Goal: Transaction & Acquisition: Download file/media

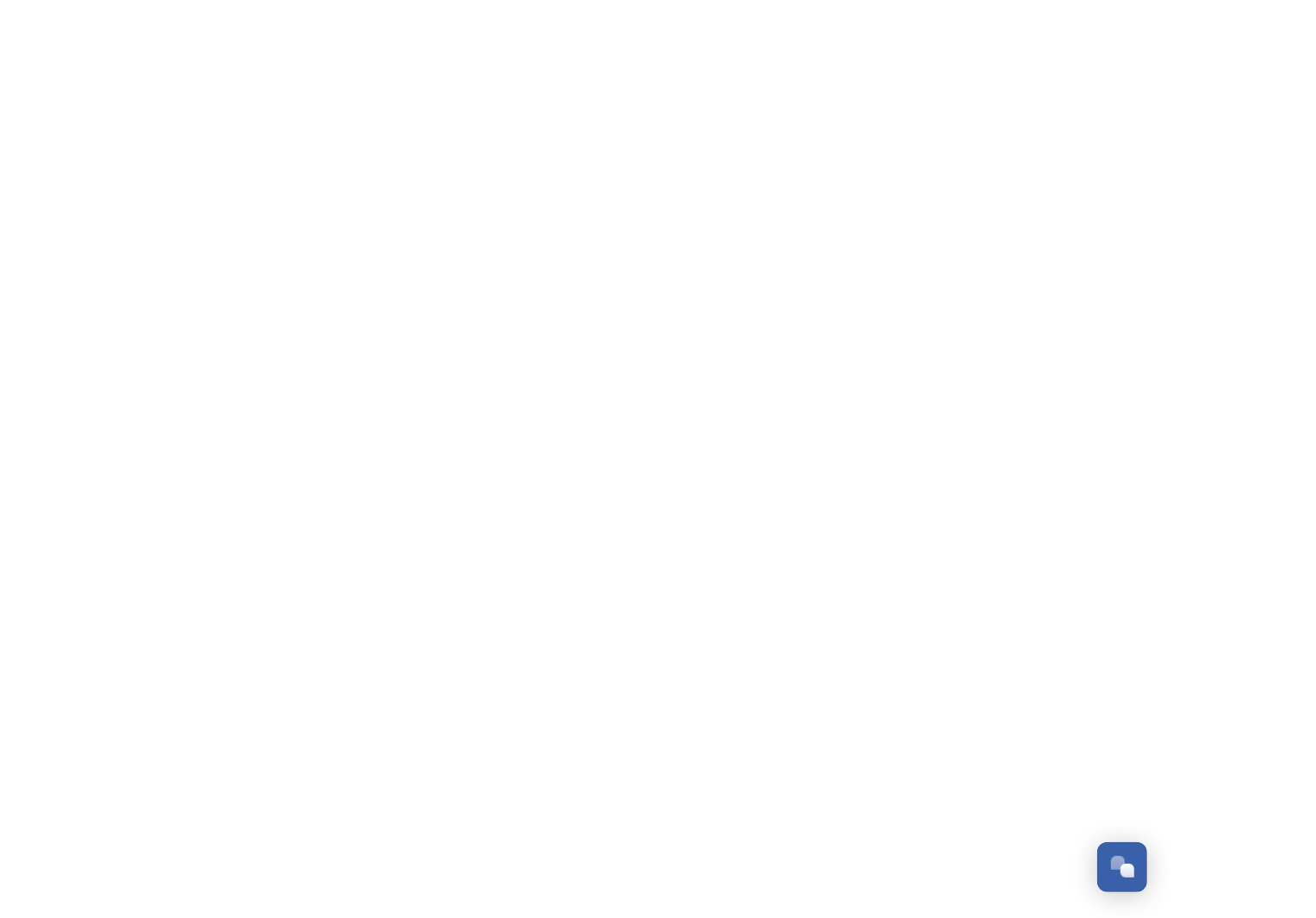
scroll to position [831, 0]
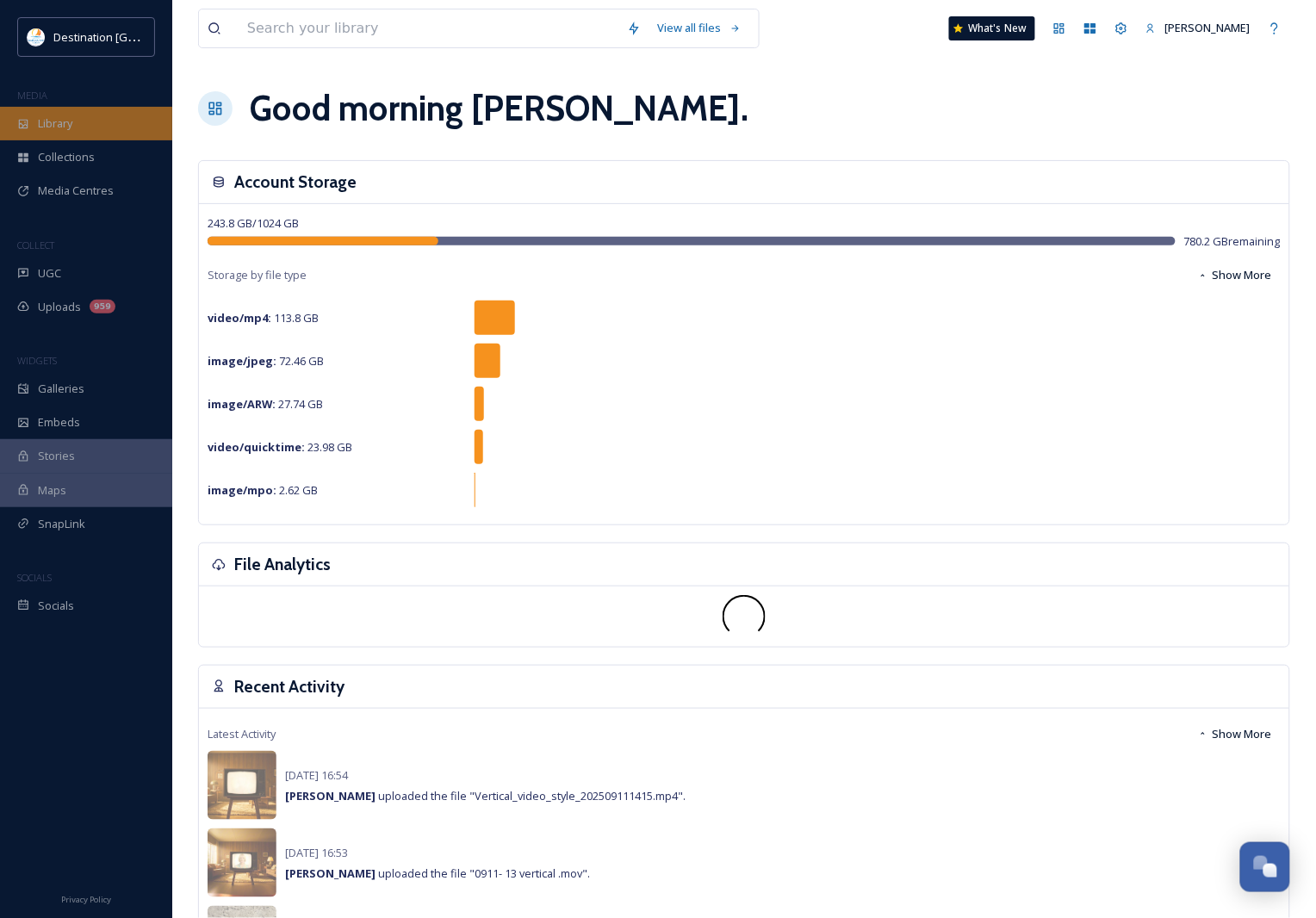
click at [102, 126] on div "Library" at bounding box center [86, 123] width 173 height 34
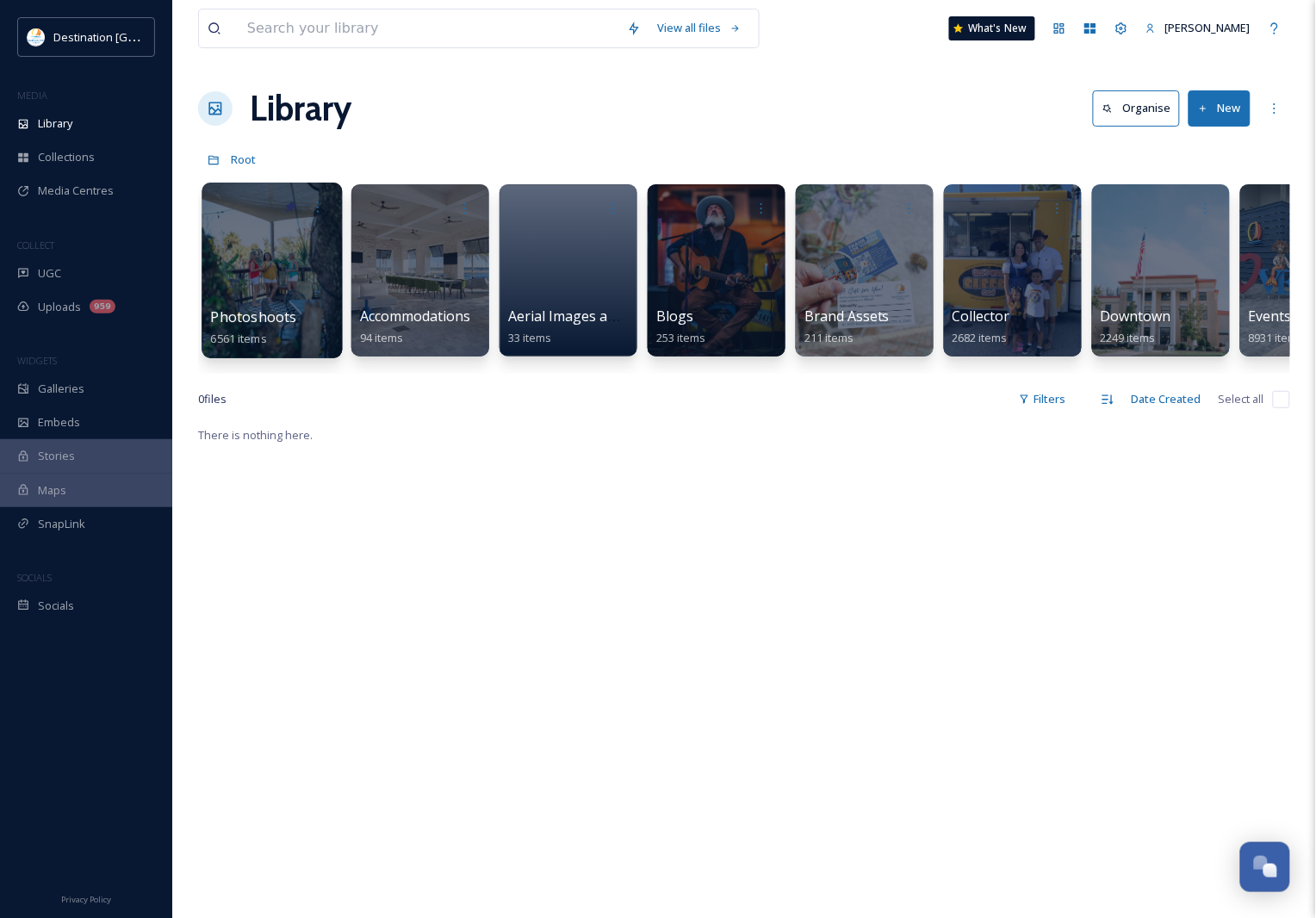
click at [298, 303] on div at bounding box center [271, 270] width 141 height 175
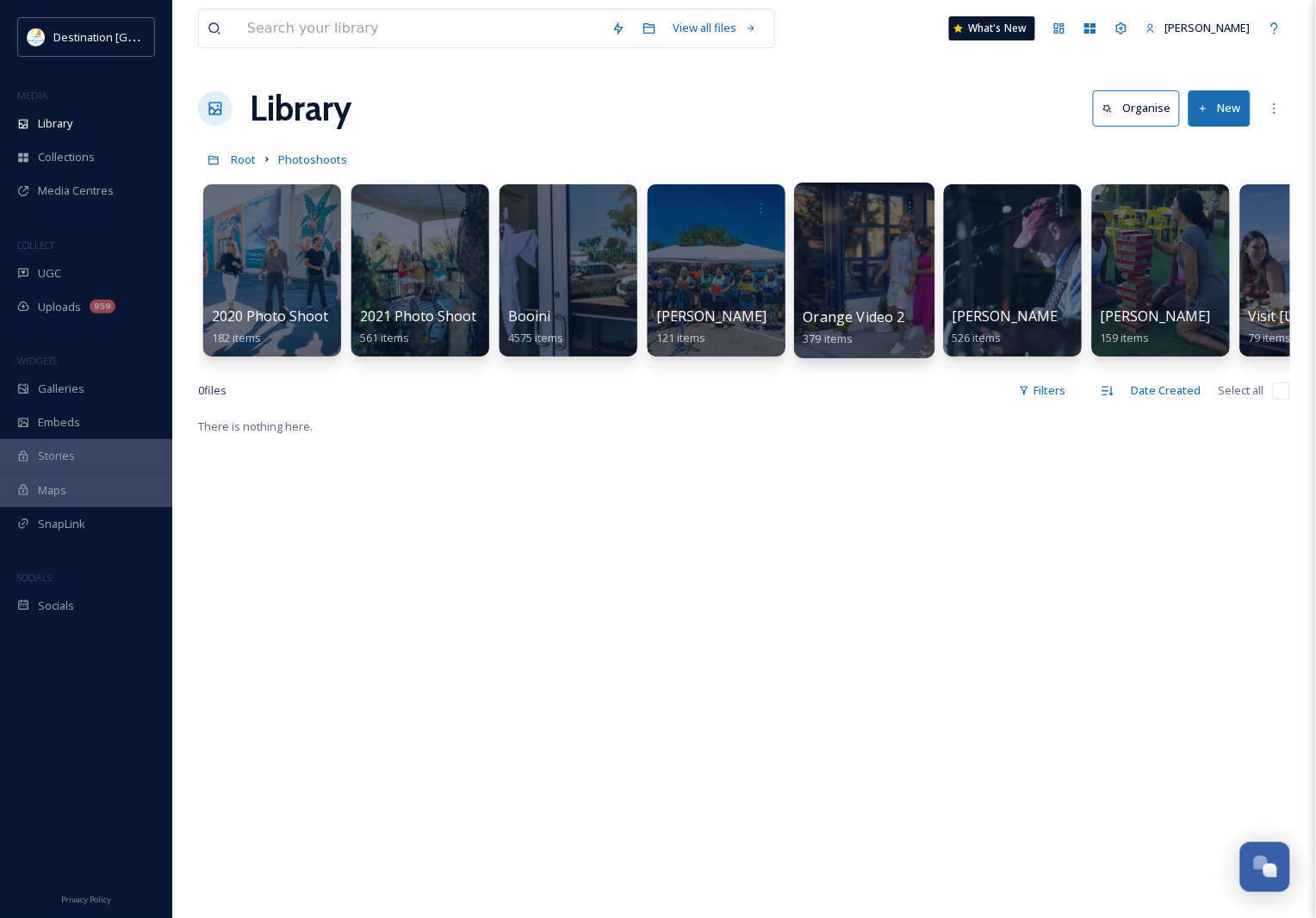
click at [842, 269] on div at bounding box center [864, 270] width 141 height 175
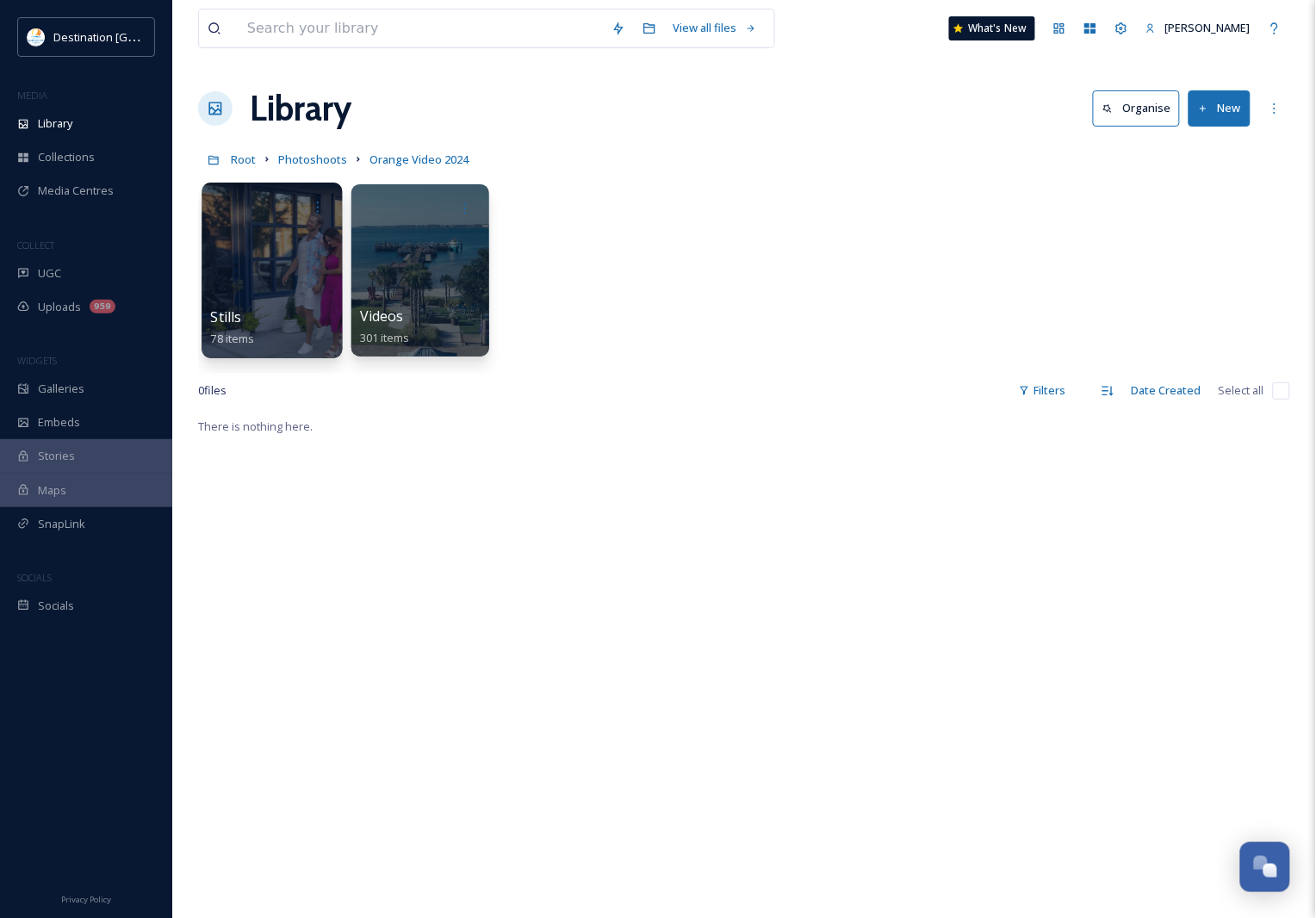
click at [274, 312] on div "Stills 78 items" at bounding box center [273, 328] width 123 height 43
click at [274, 285] on div at bounding box center [271, 270] width 141 height 175
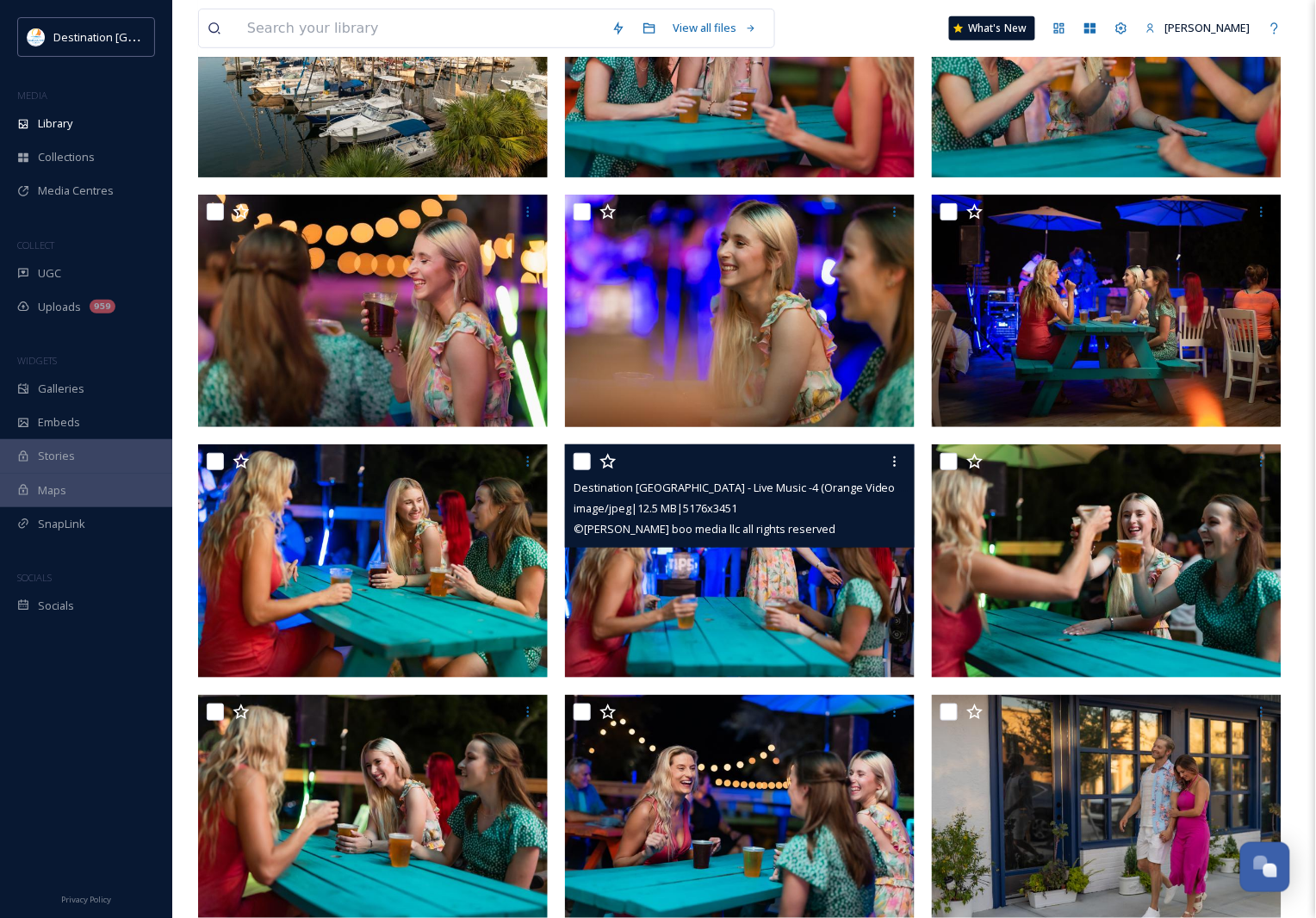
scroll to position [3149, 0]
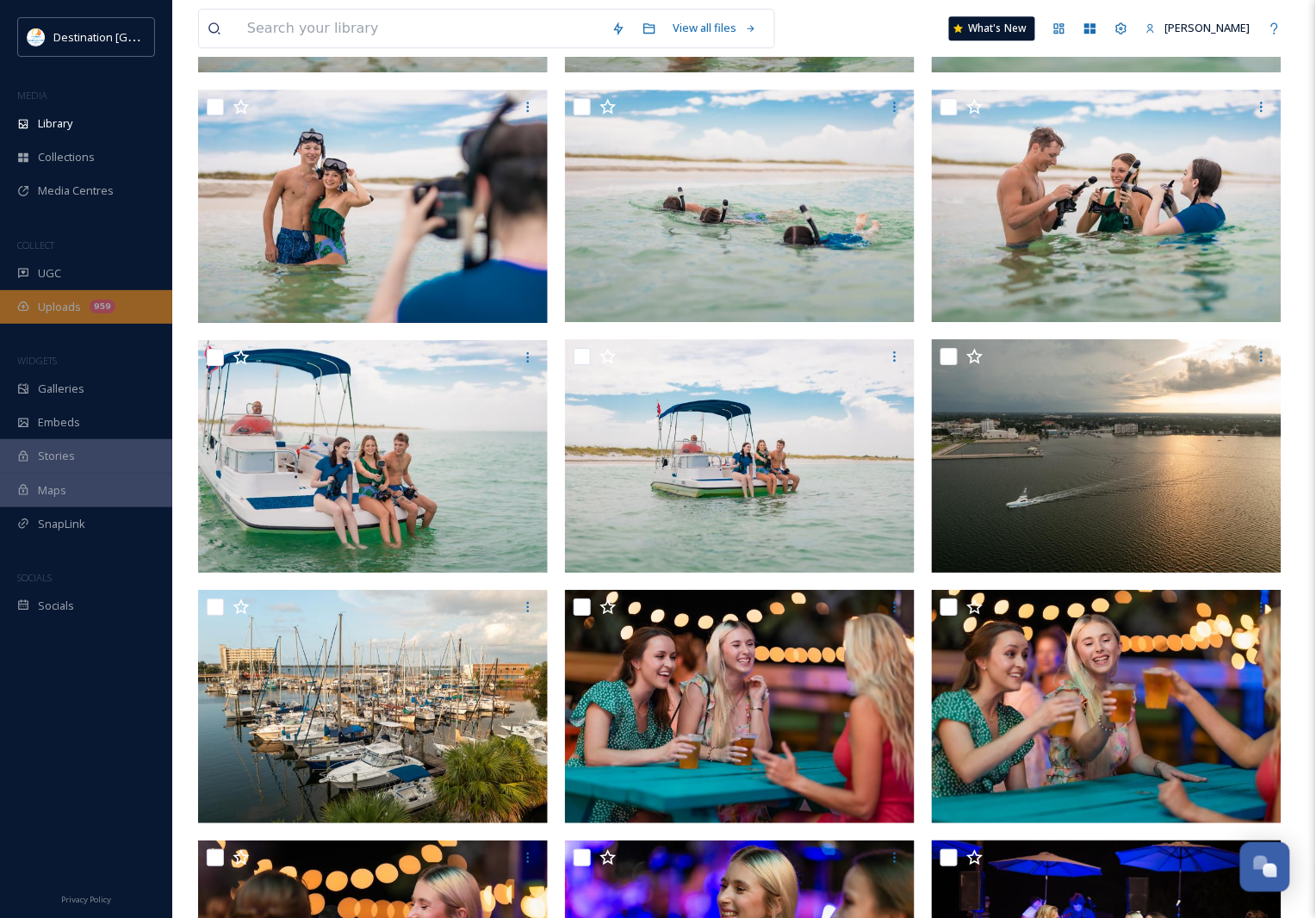
click at [59, 306] on span "Uploads" at bounding box center [59, 307] width 43 height 17
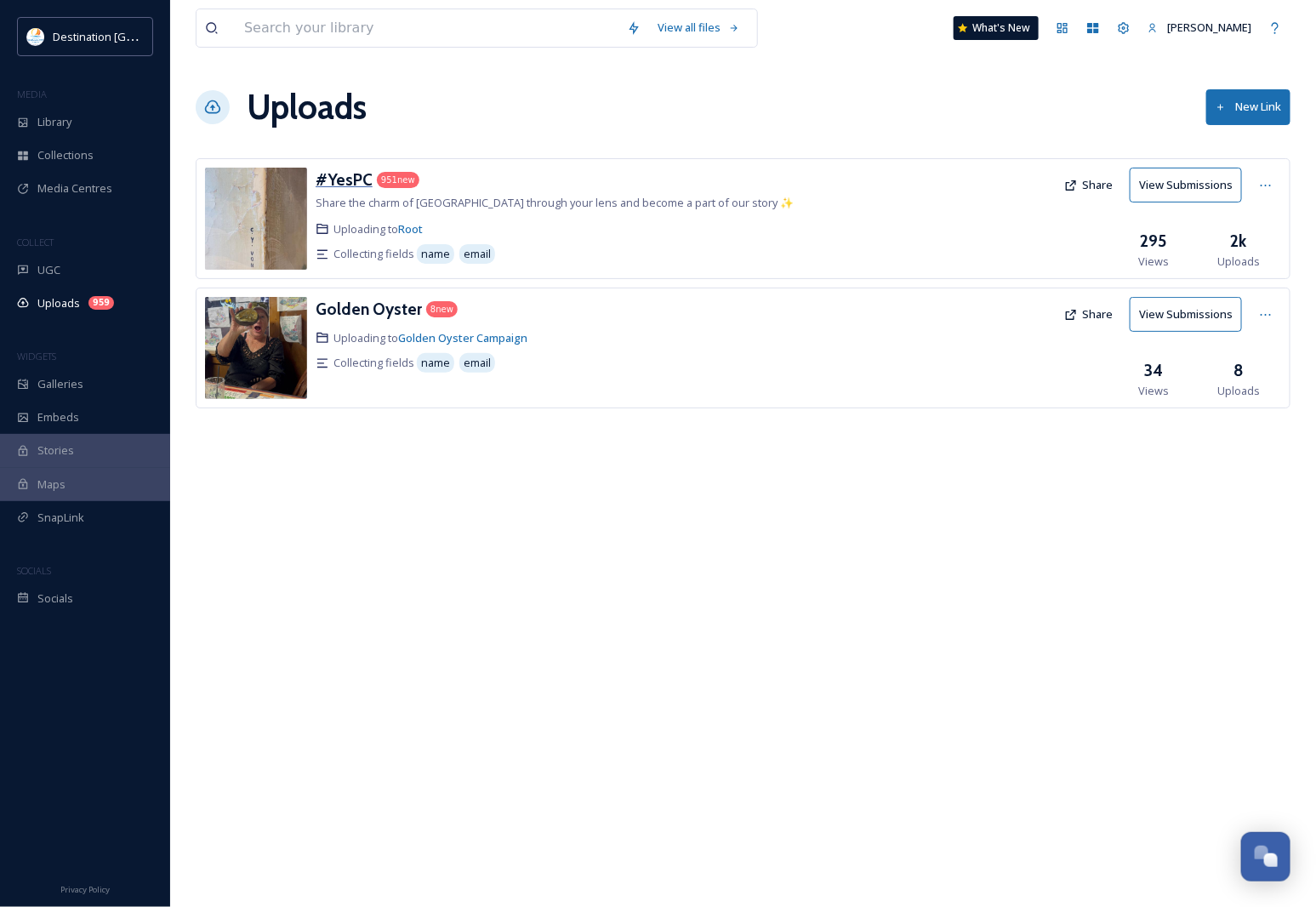
click at [346, 185] on h3 "#YesPC" at bounding box center [344, 180] width 57 height 21
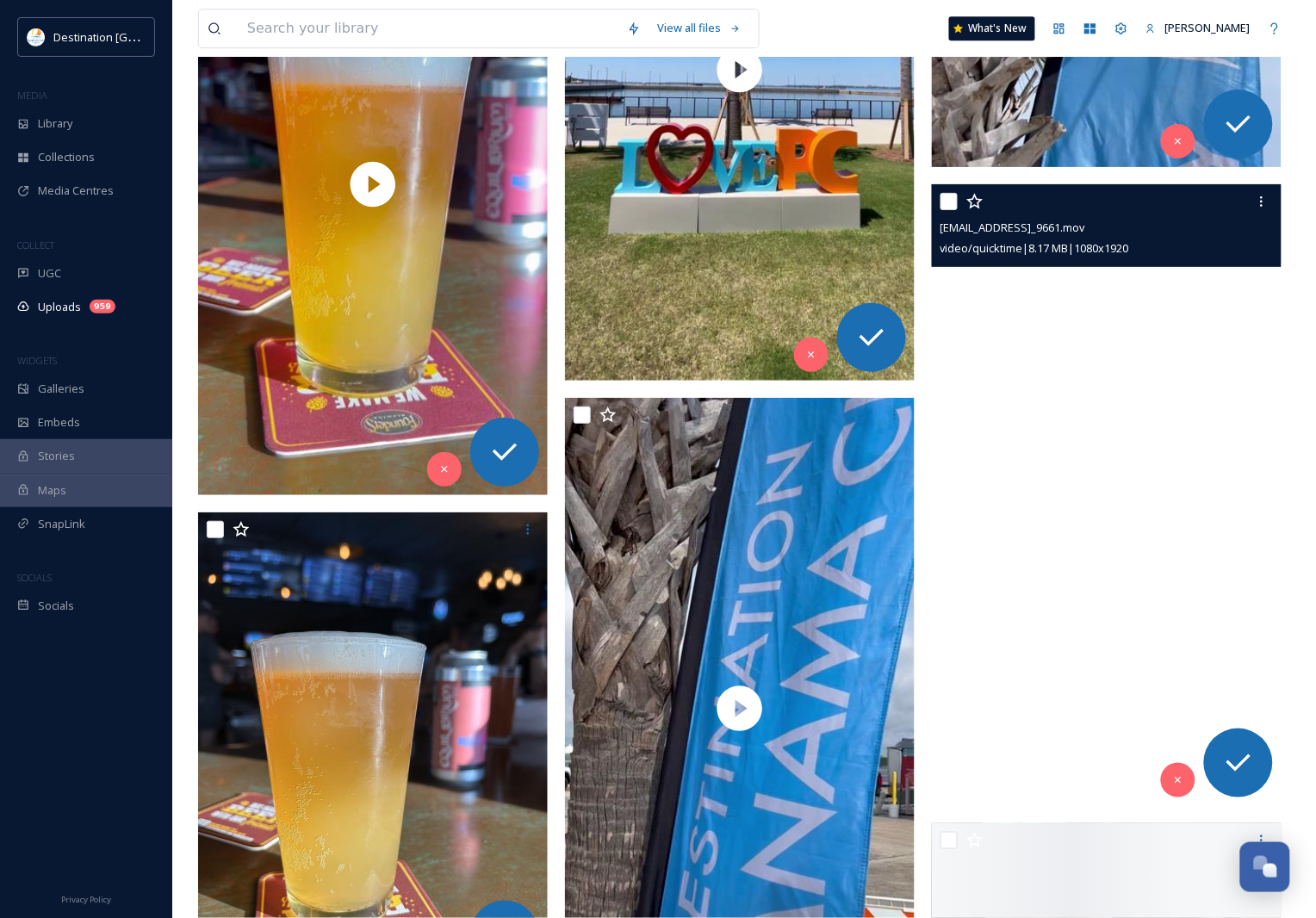
scroll to position [8503, 0]
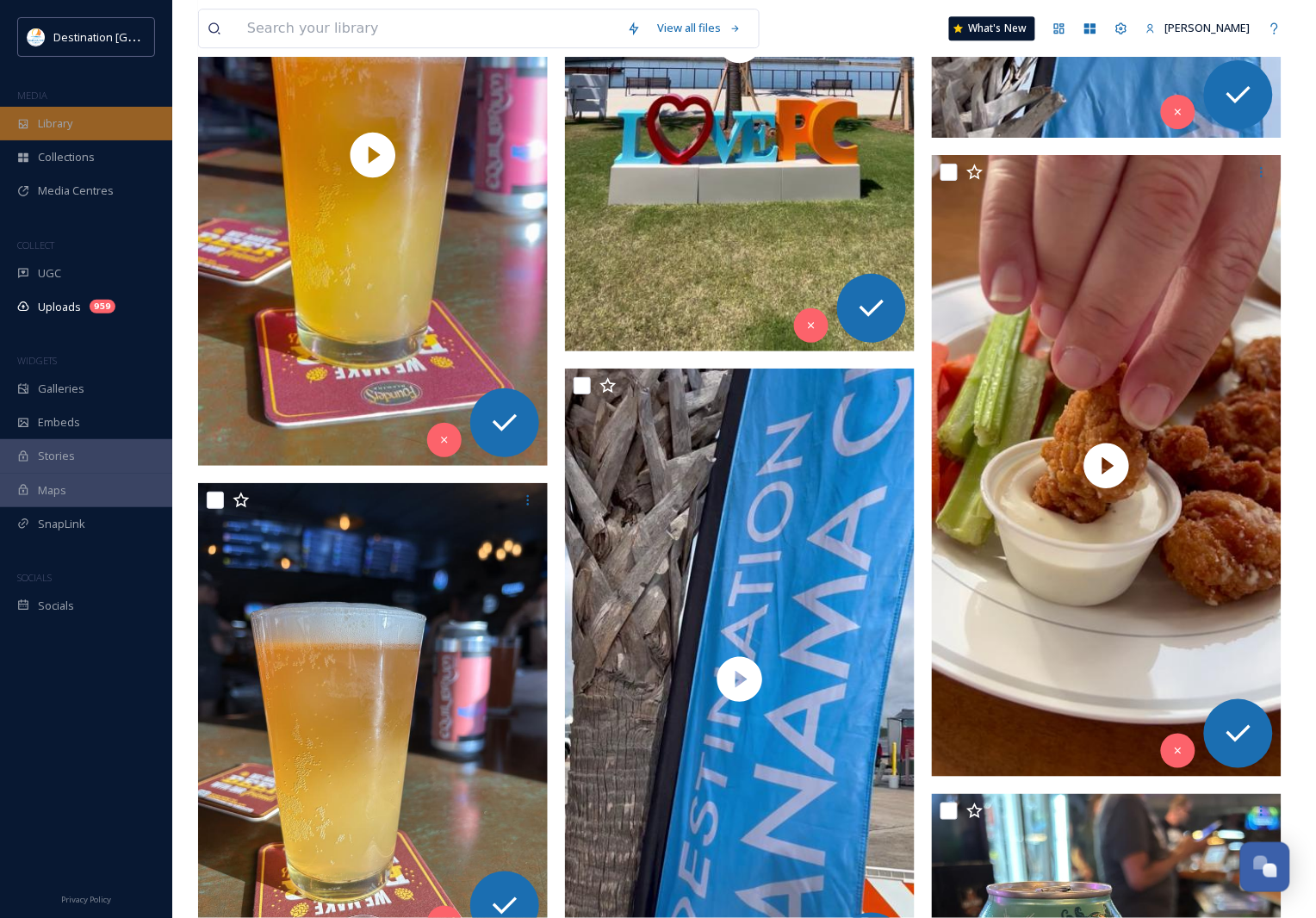
click at [141, 123] on div "Library" at bounding box center [86, 123] width 173 height 34
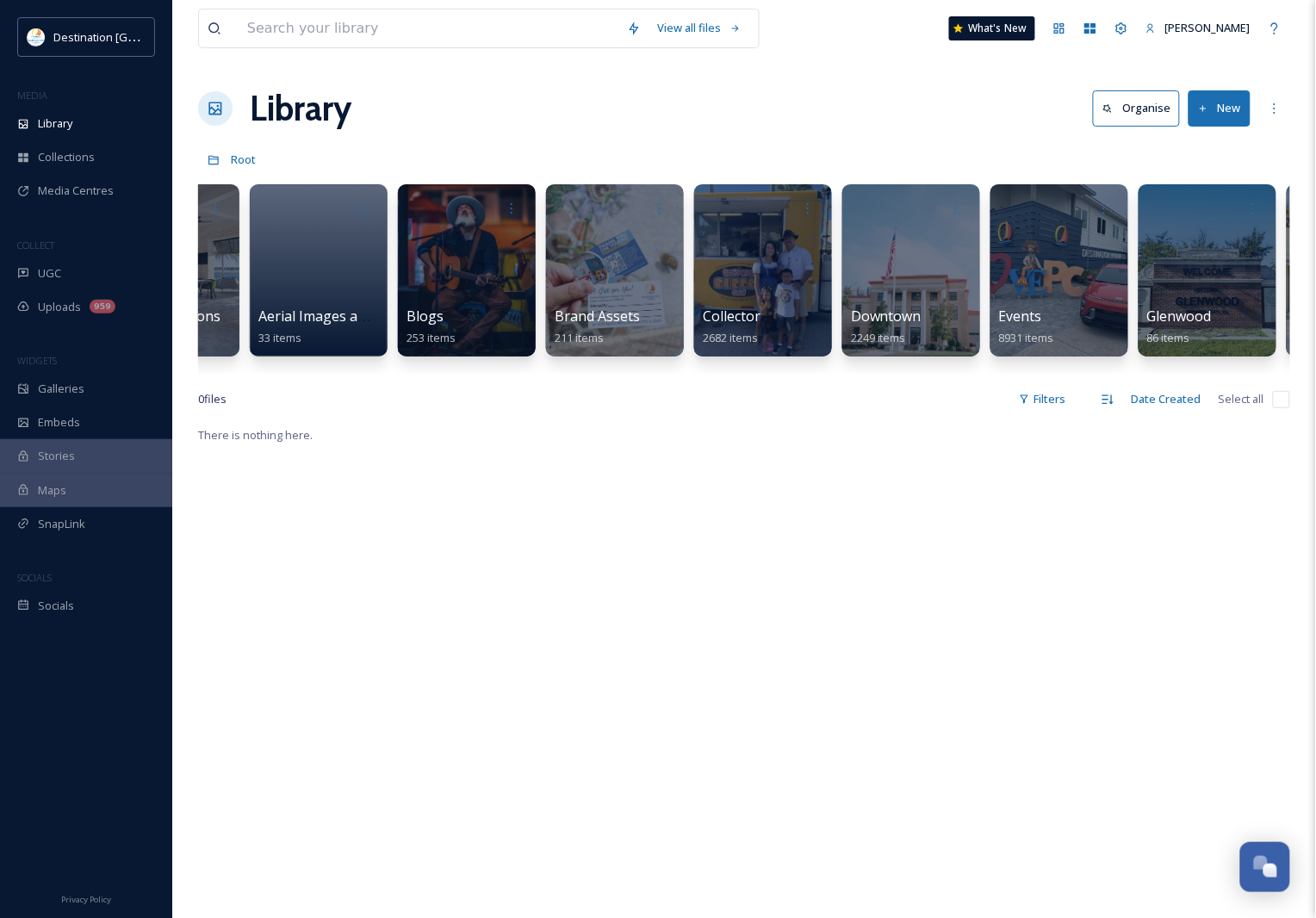
scroll to position [0, 261]
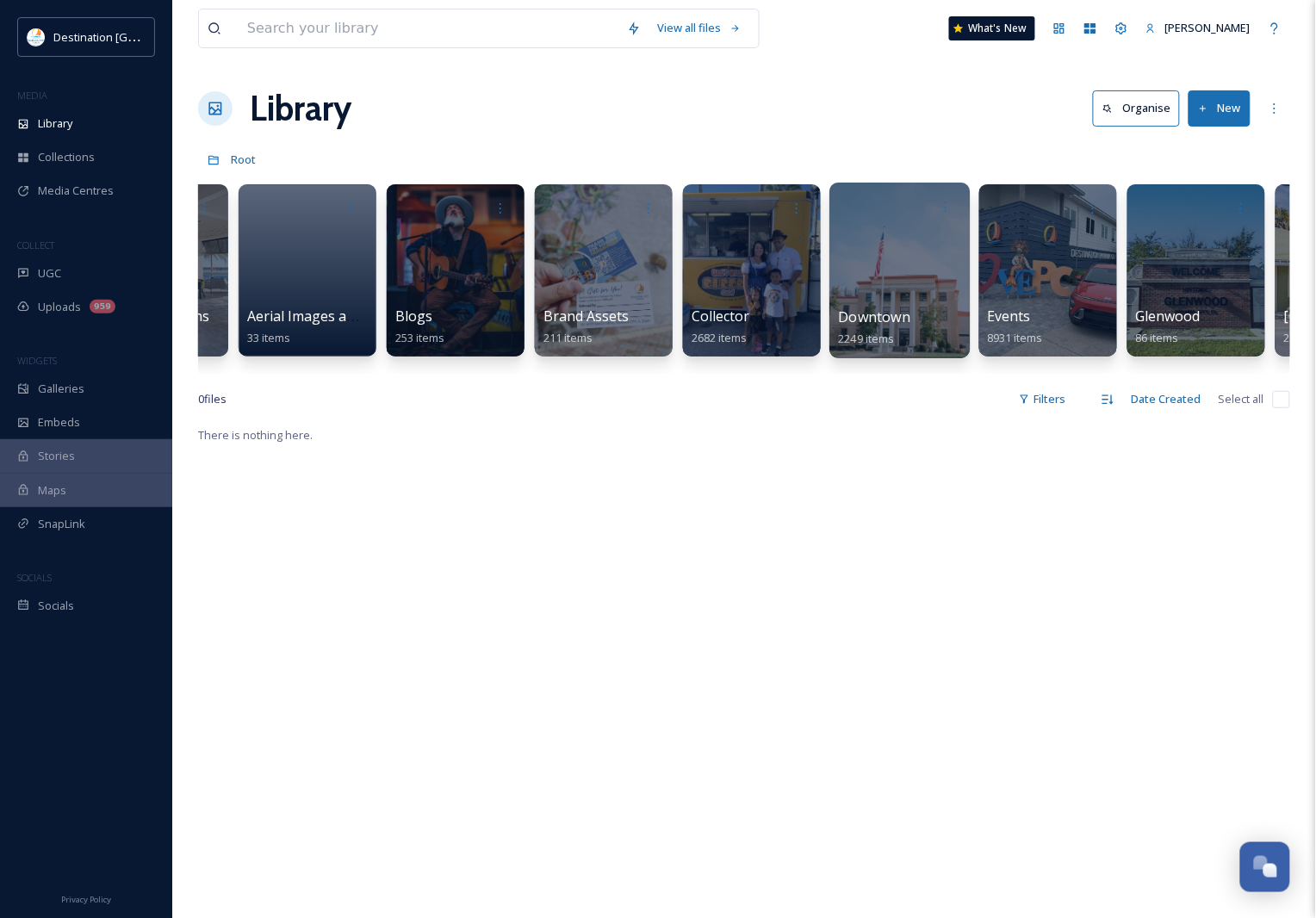
click at [863, 303] on div at bounding box center [899, 270] width 141 height 175
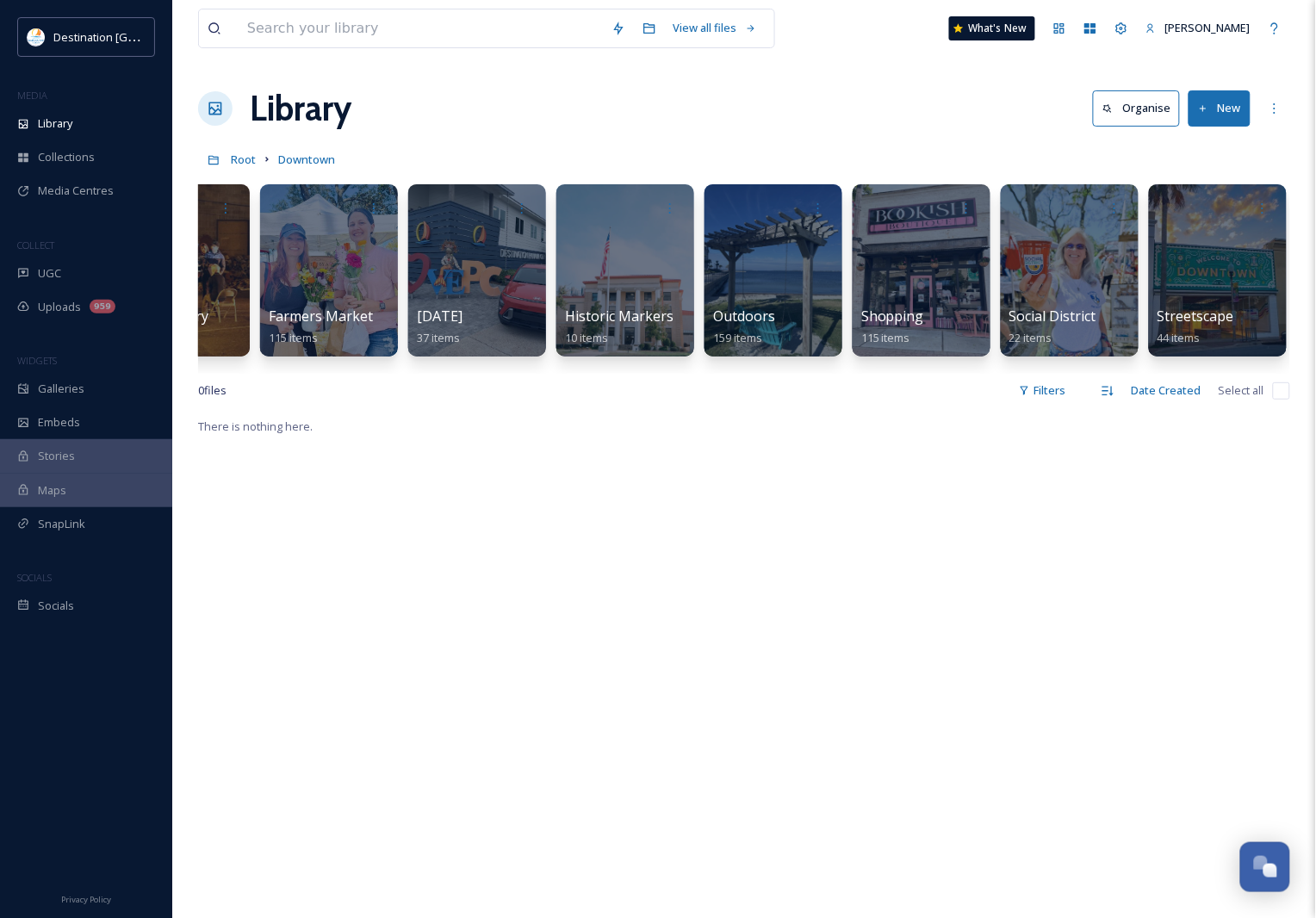
scroll to position [0, 685]
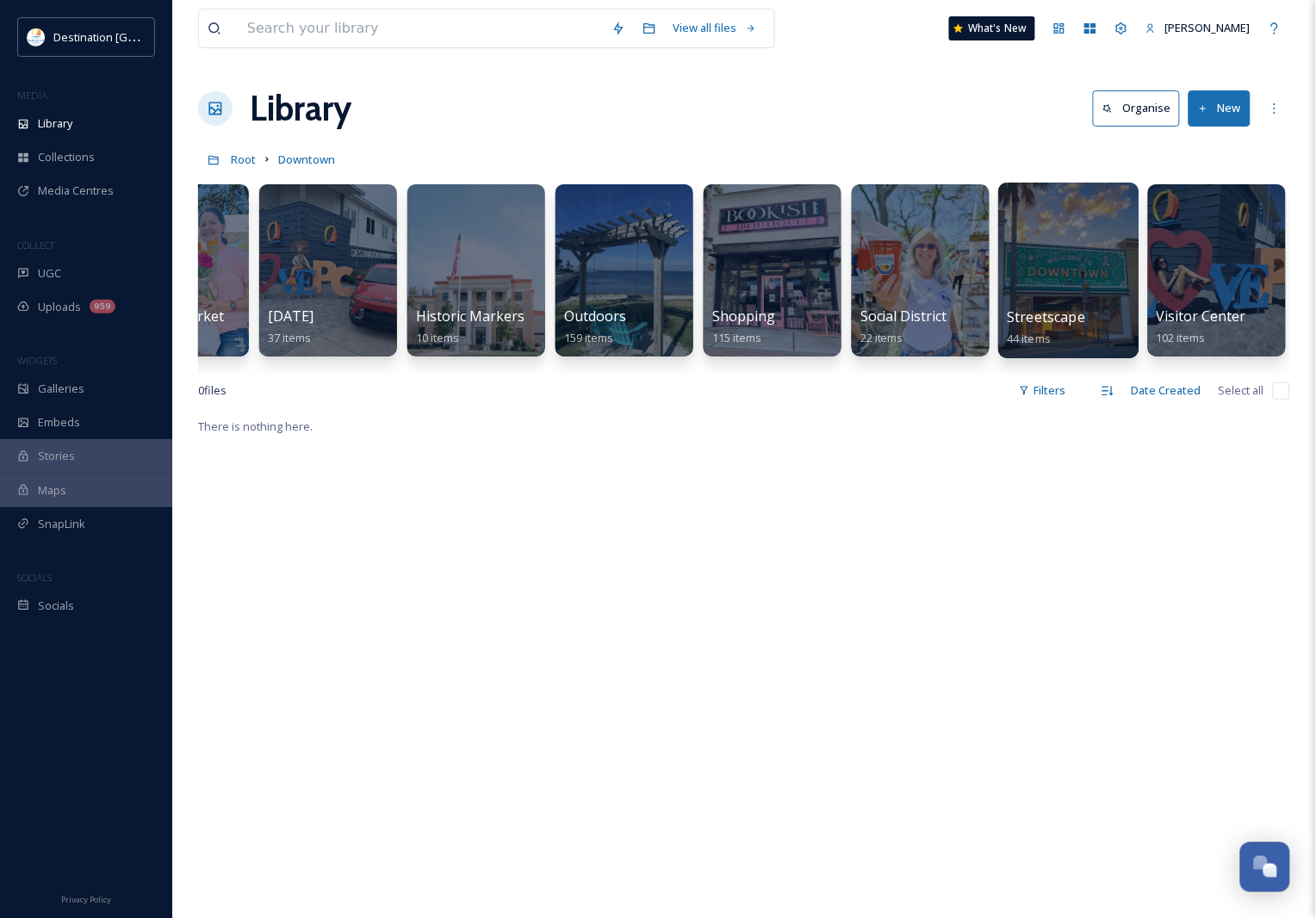
click at [1122, 285] on div at bounding box center [1068, 270] width 141 height 175
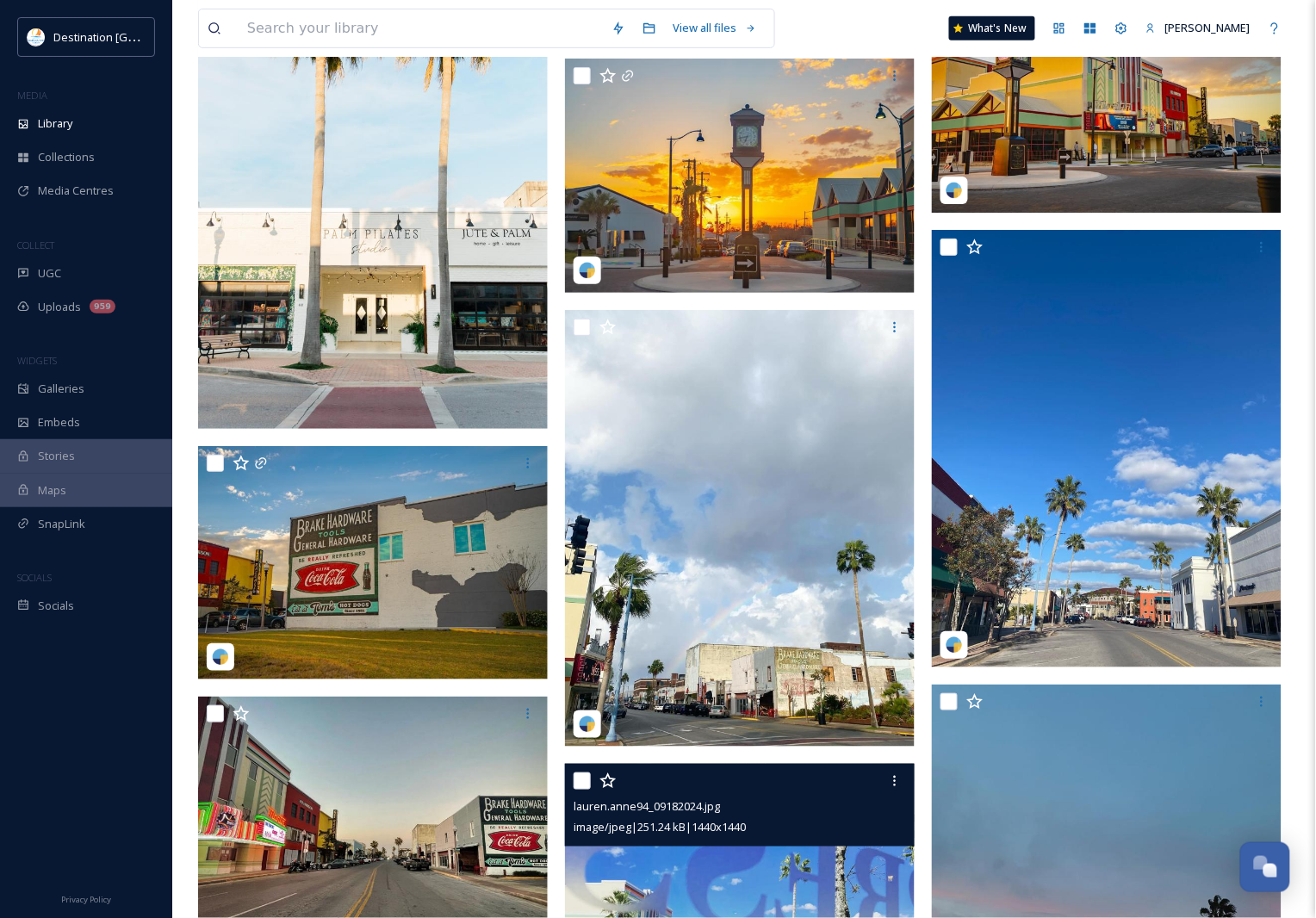
scroll to position [4198, 0]
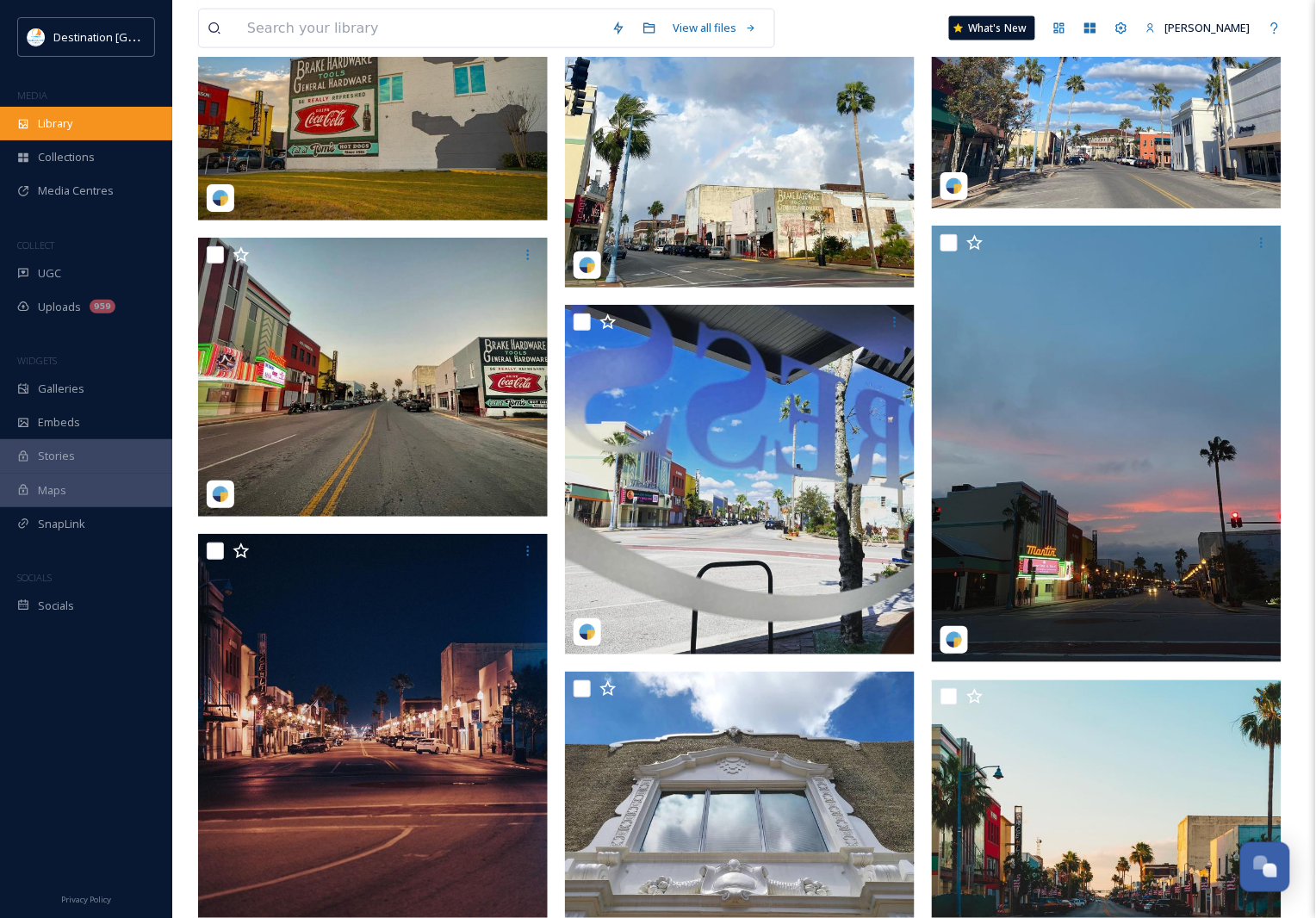
click at [57, 136] on div "Library" at bounding box center [86, 123] width 173 height 34
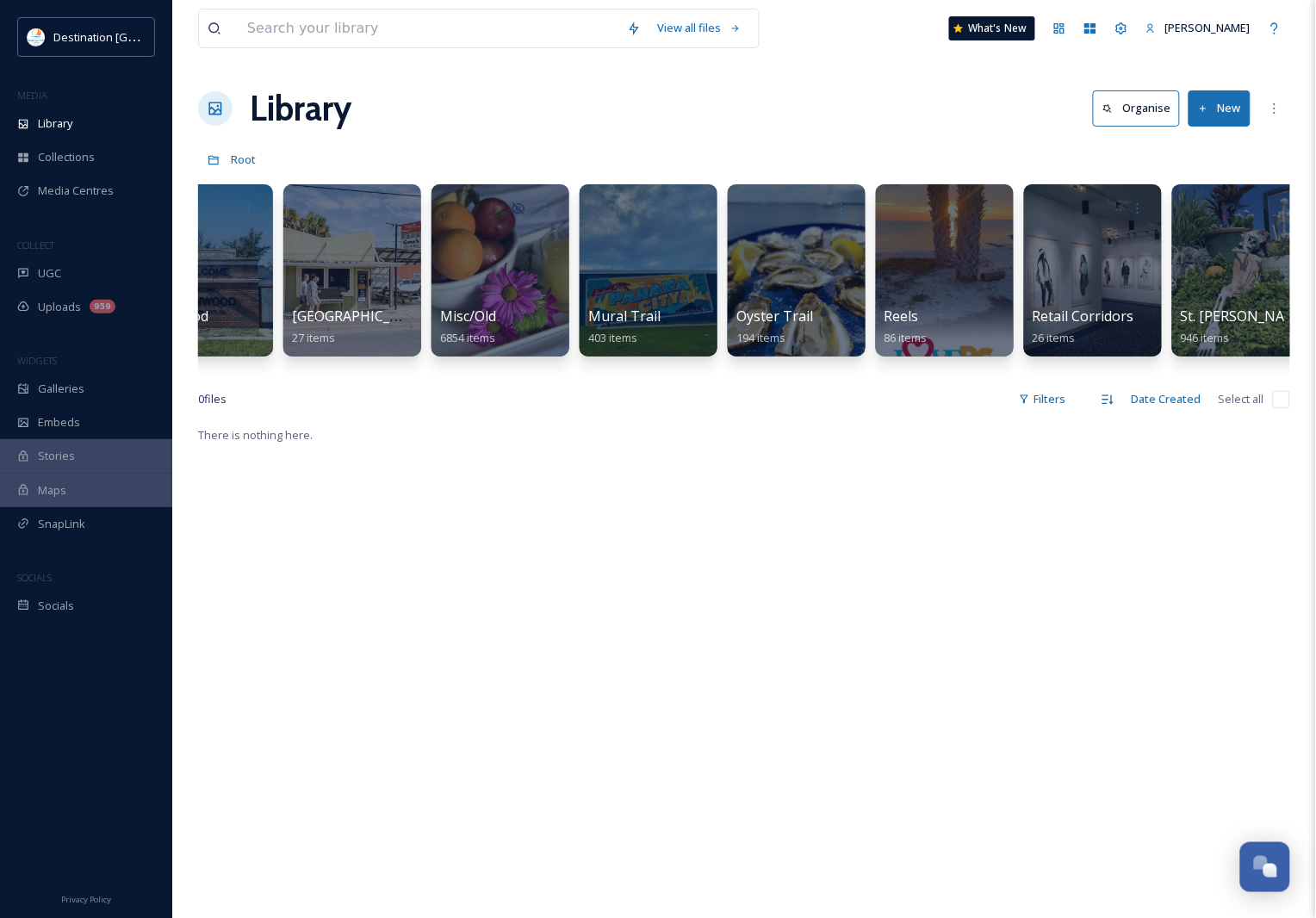
scroll to position [0, 1247]
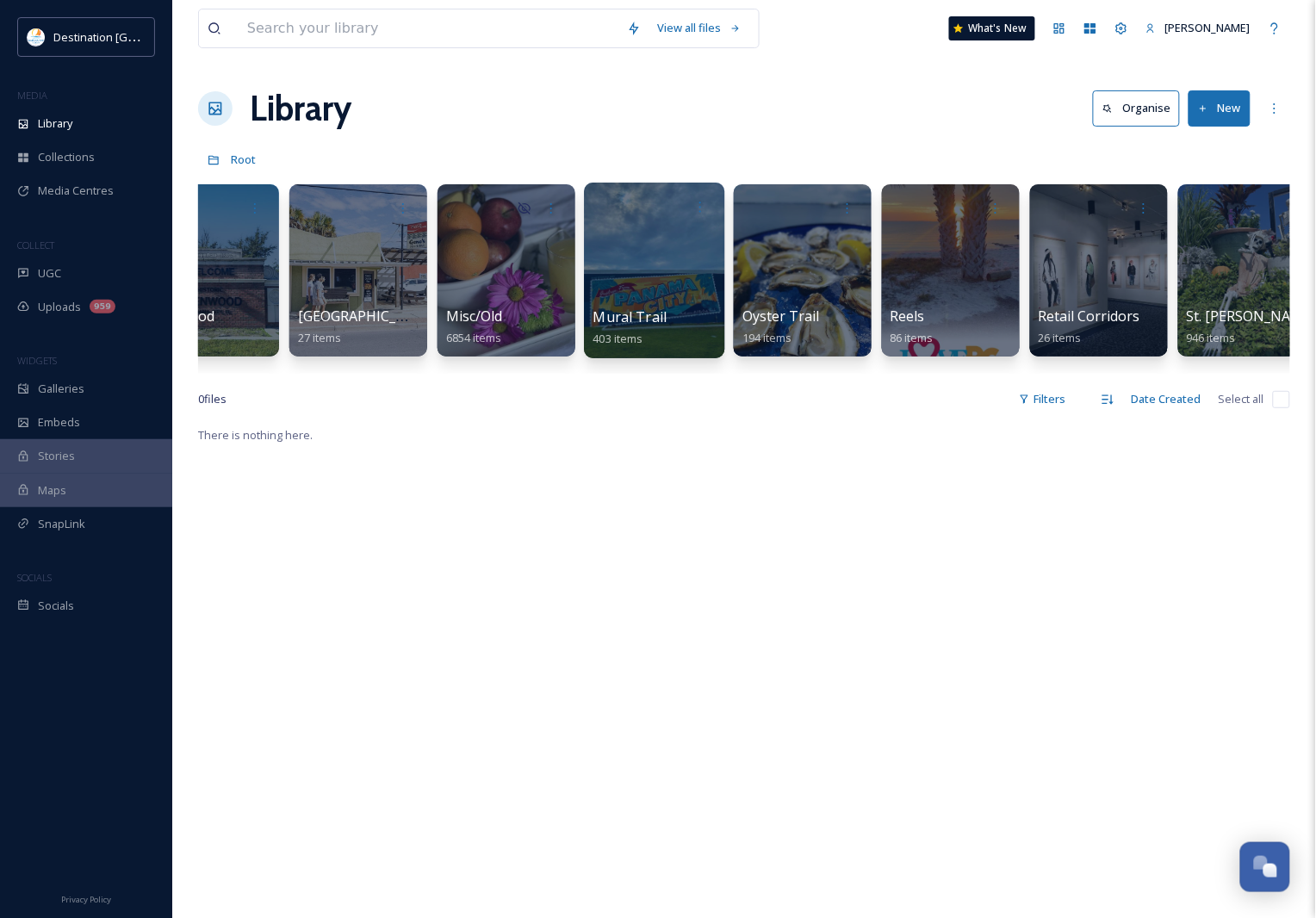
click at [657, 306] on div "Mural Trail 403 items" at bounding box center [654, 270] width 141 height 175
click at [642, 296] on div at bounding box center [654, 270] width 141 height 175
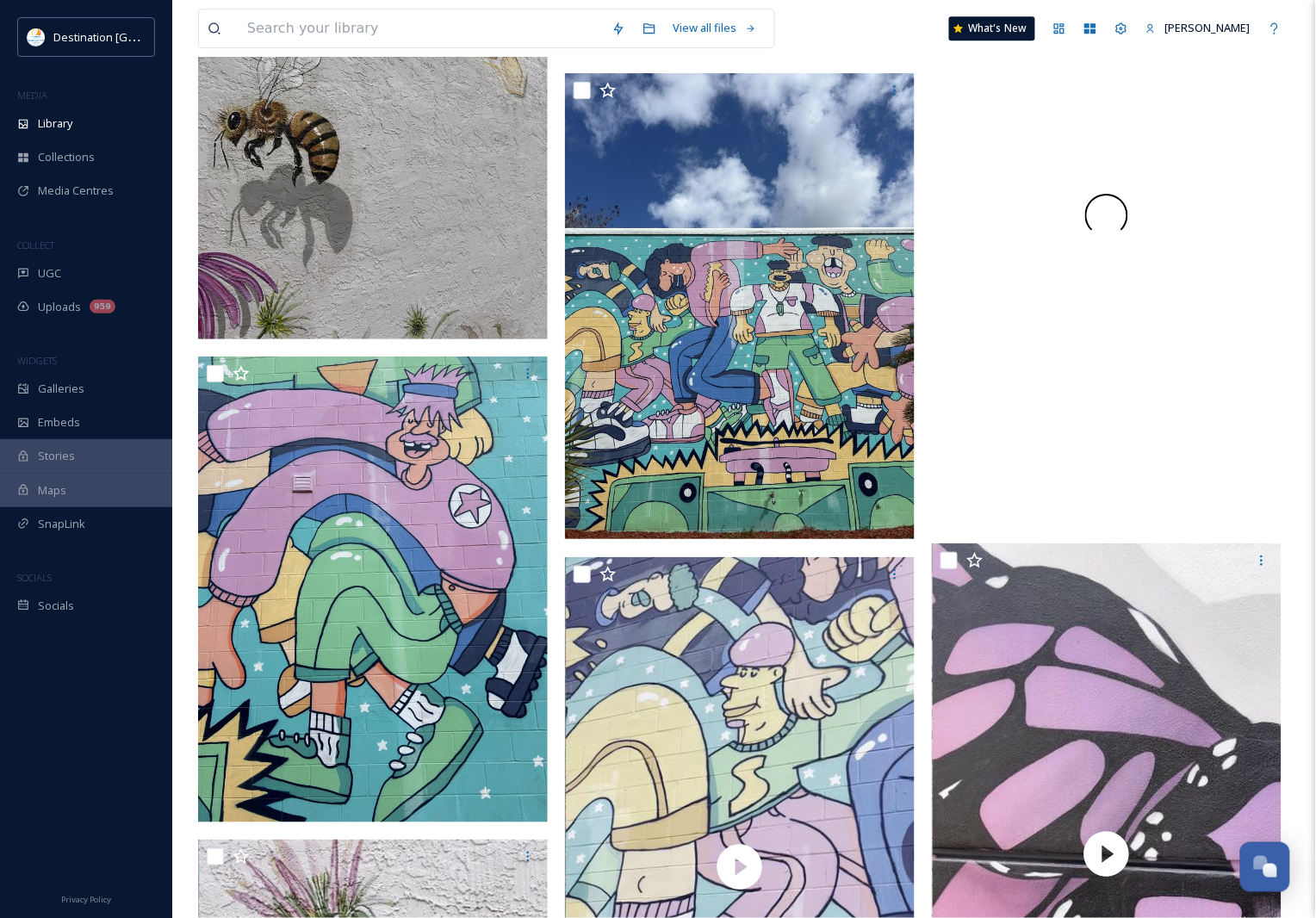
scroll to position [8503, 0]
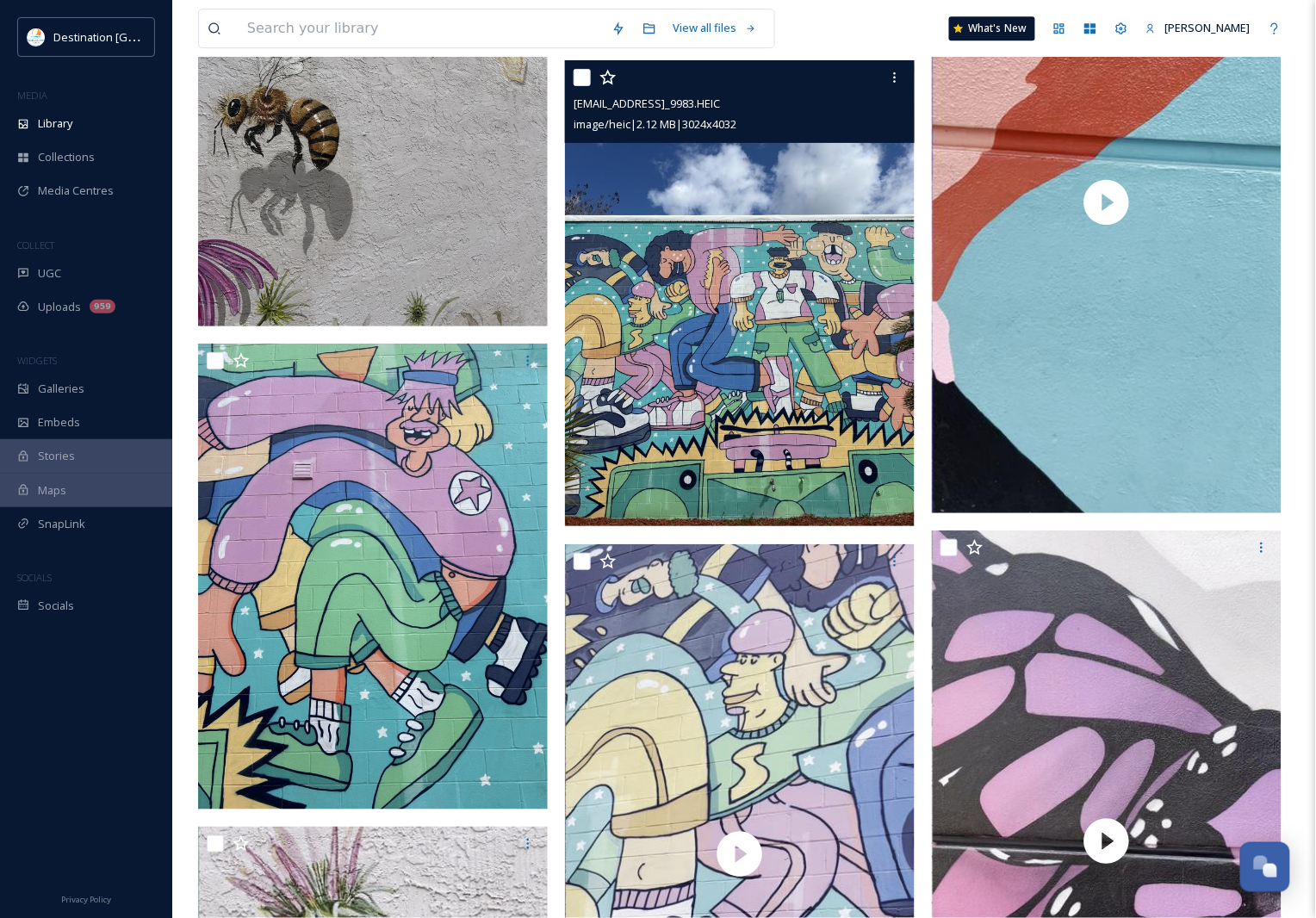
click at [737, 471] on img at bounding box center [739, 293] width 350 height 465
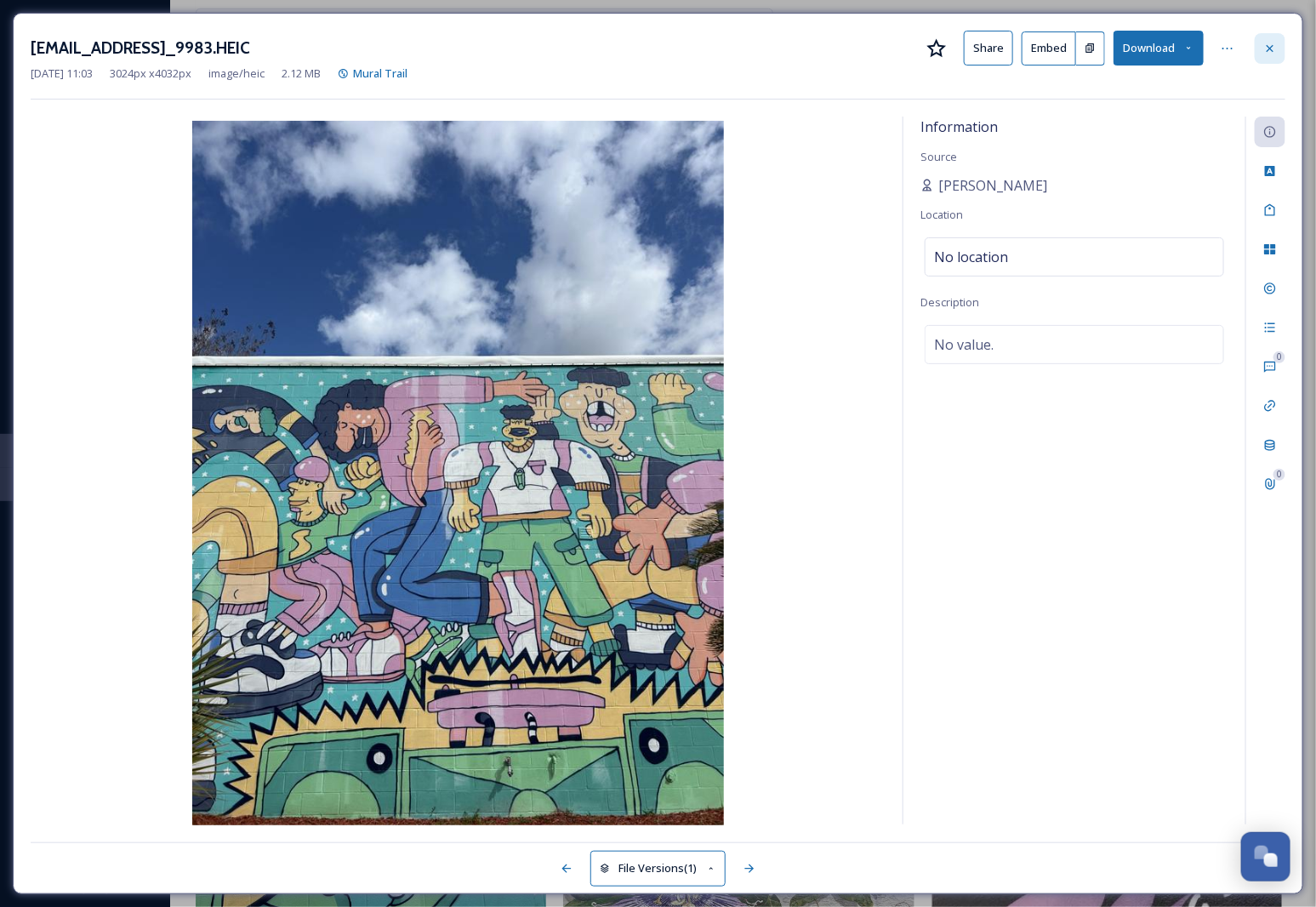
click at [1260, 45] on div at bounding box center [1270, 49] width 31 height 31
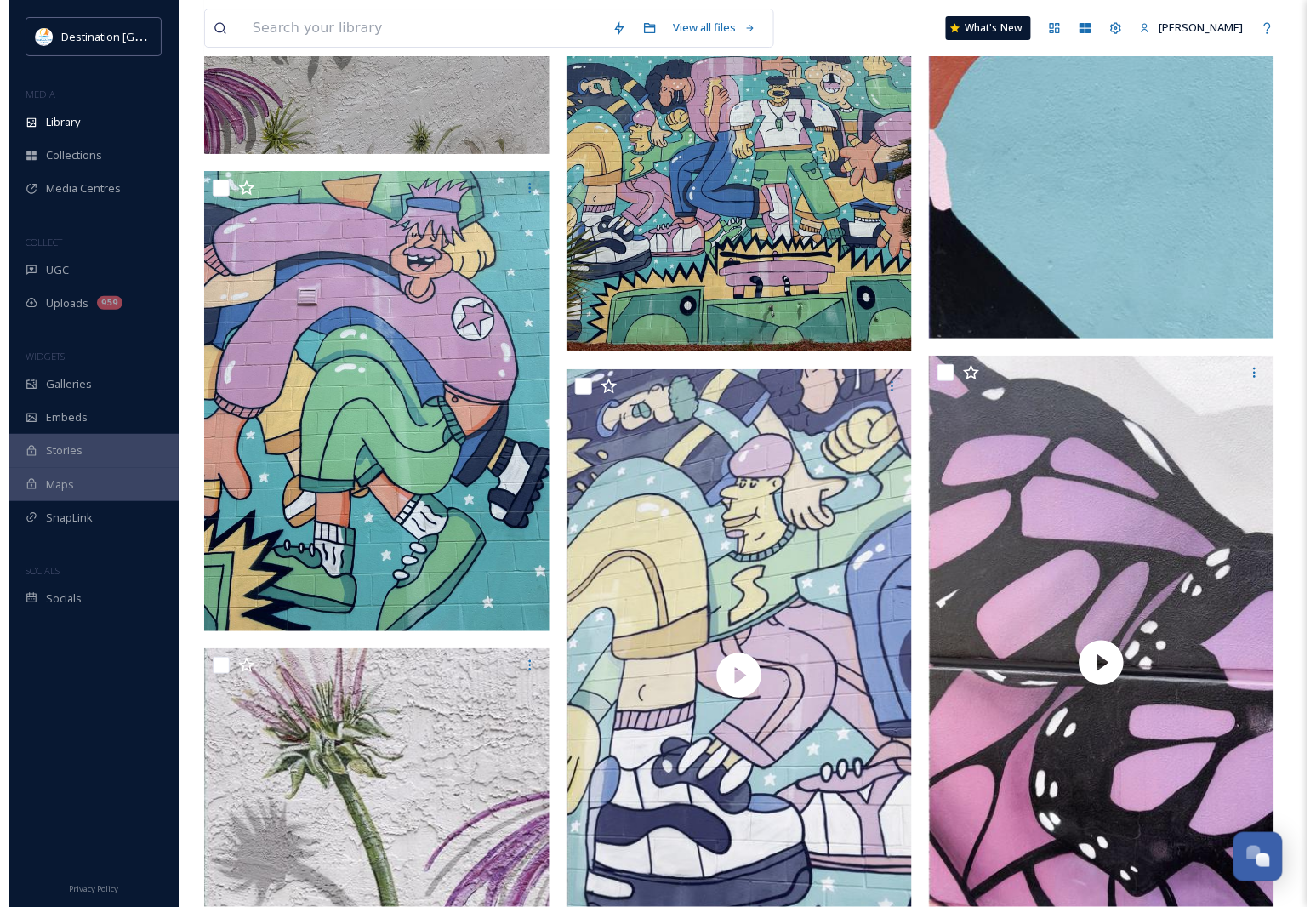
scroll to position [8508, 0]
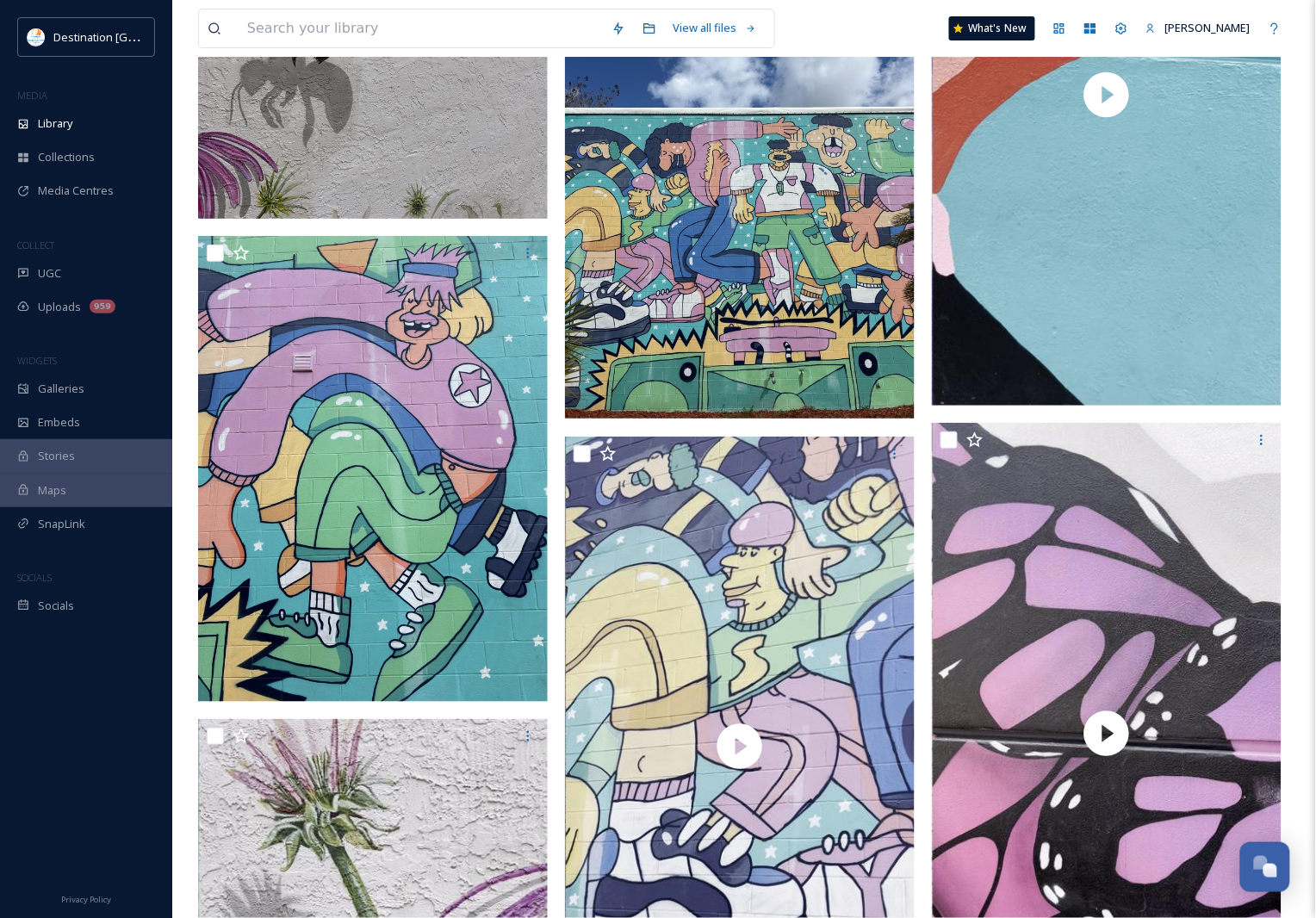
click at [858, 375] on img at bounding box center [739, 185] width 350 height 465
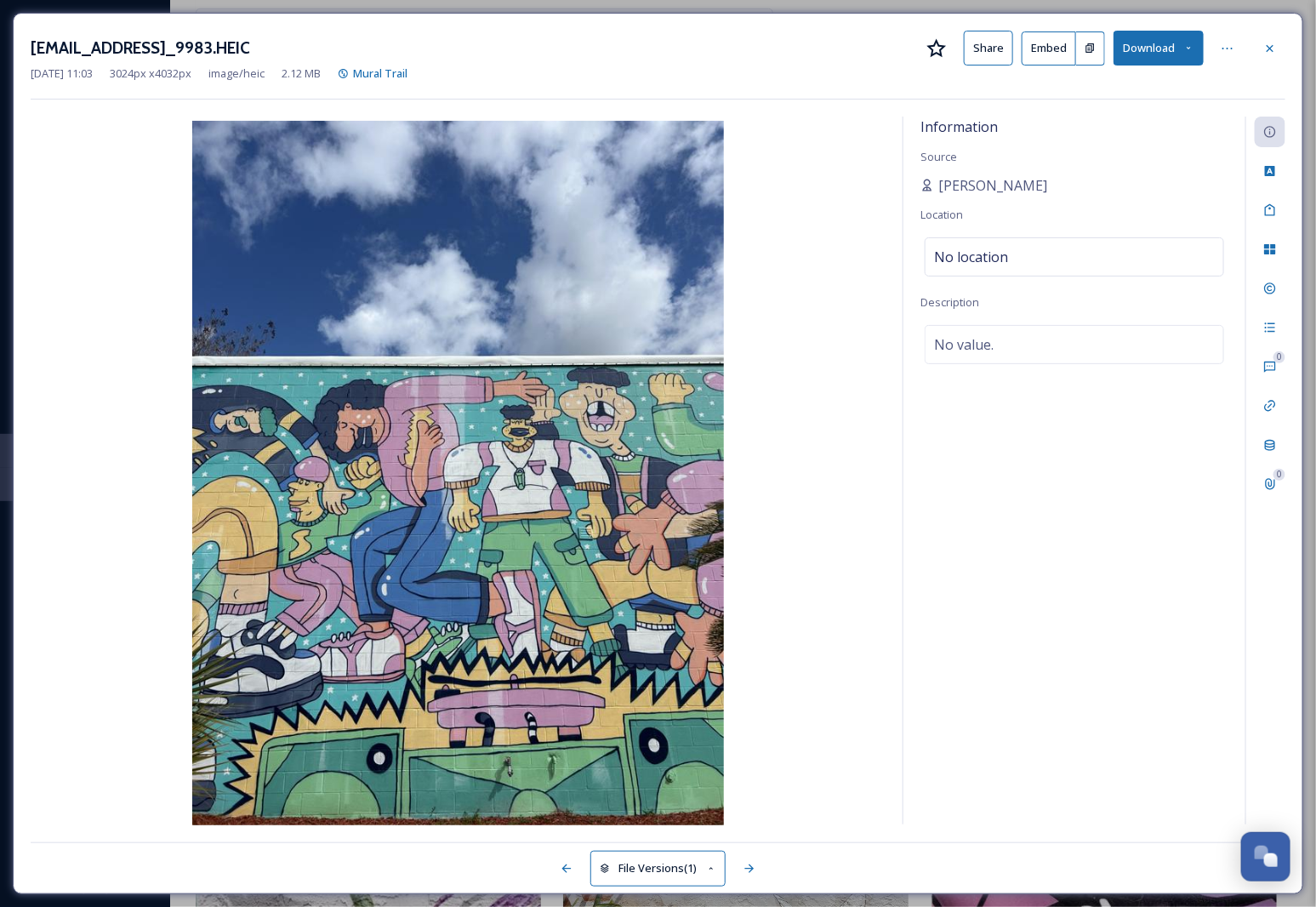
click at [1172, 48] on button "Download" at bounding box center [1158, 48] width 90 height 34
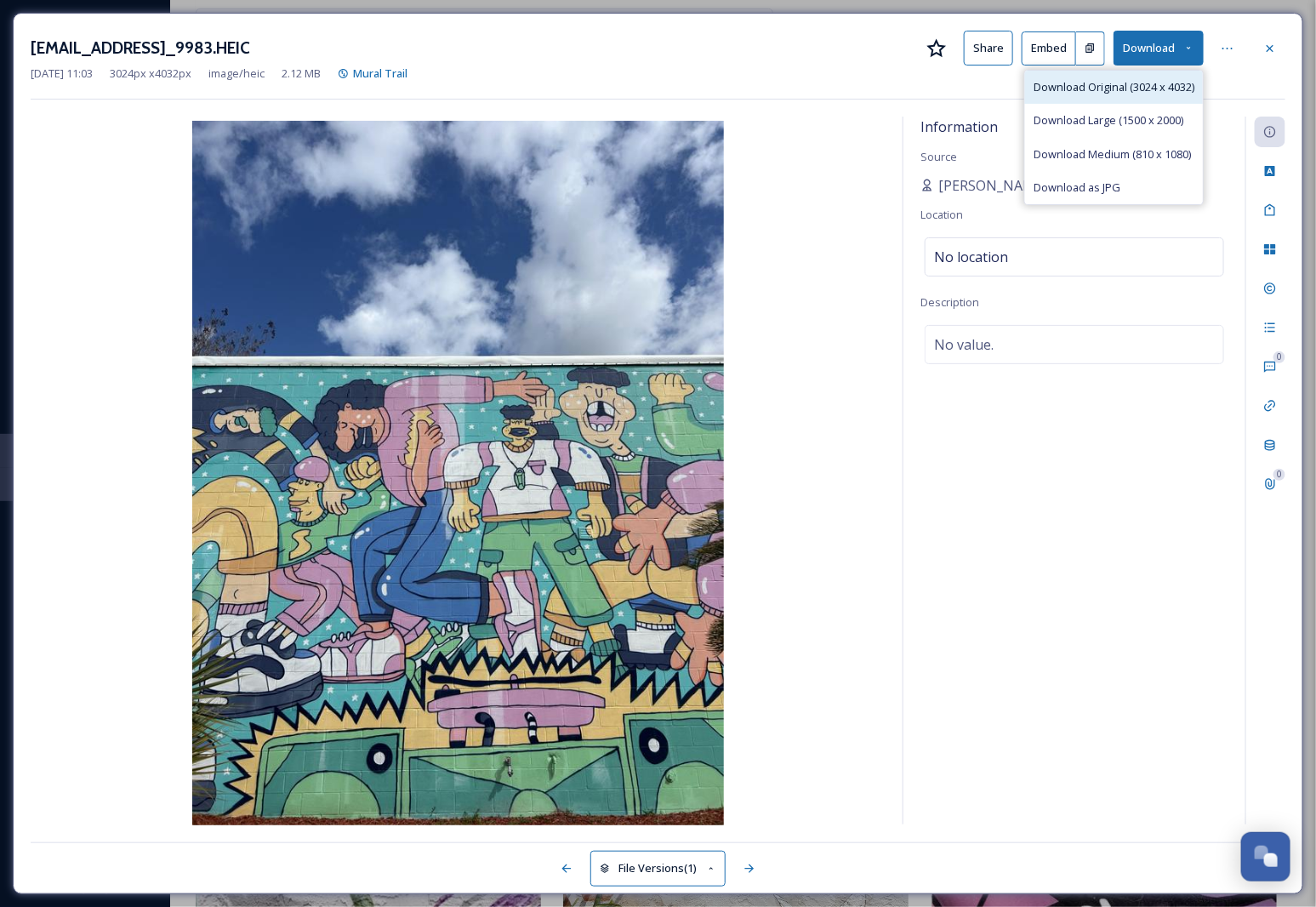
click at [1110, 95] on span "Download Original (3024 x 4032)" at bounding box center [1114, 87] width 161 height 16
